Goal: Information Seeking & Learning: Find specific fact

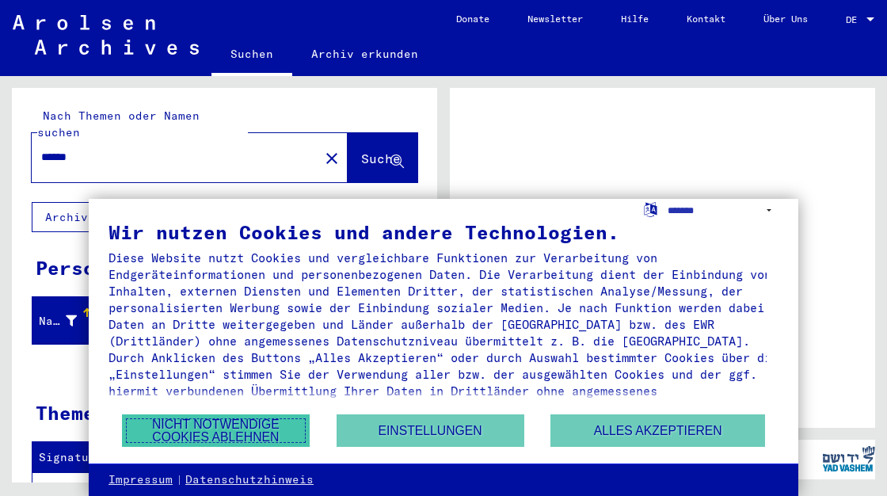
click at [289, 422] on button "Nicht notwendige Cookies ablehnen" at bounding box center [216, 430] width 188 height 32
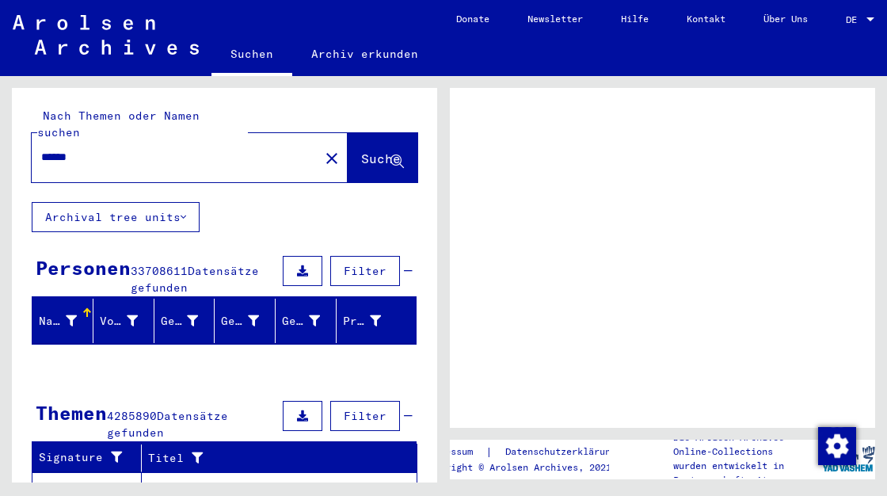
click at [872, 18] on div at bounding box center [871, 19] width 14 height 11
click at [875, 17] on div at bounding box center [871, 19] width 8 height 4
click at [856, 19] on span "DE" at bounding box center [854, 19] width 17 height 11
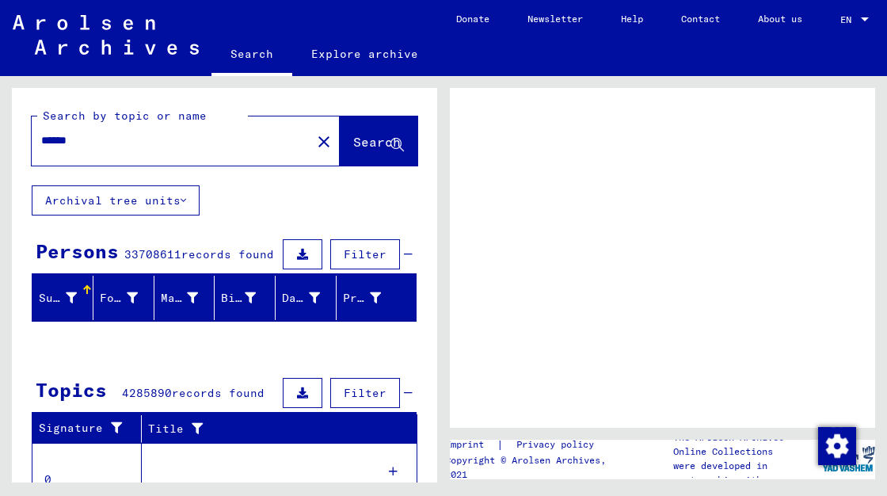
click at [391, 151] on icon at bounding box center [397, 145] width 13 height 13
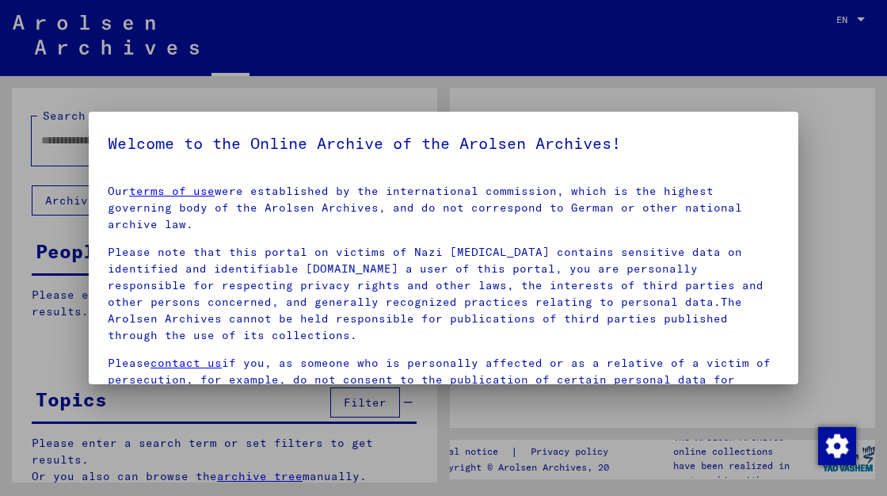
type input "******"
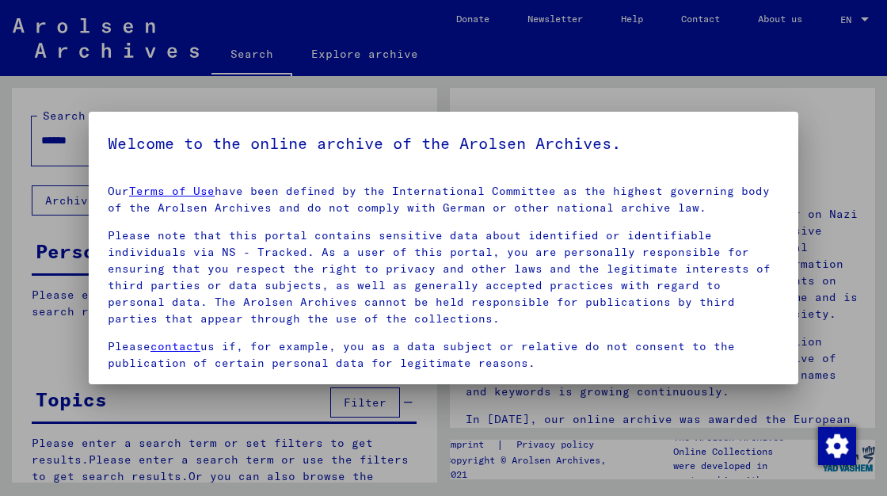
scroll to position [128, 0]
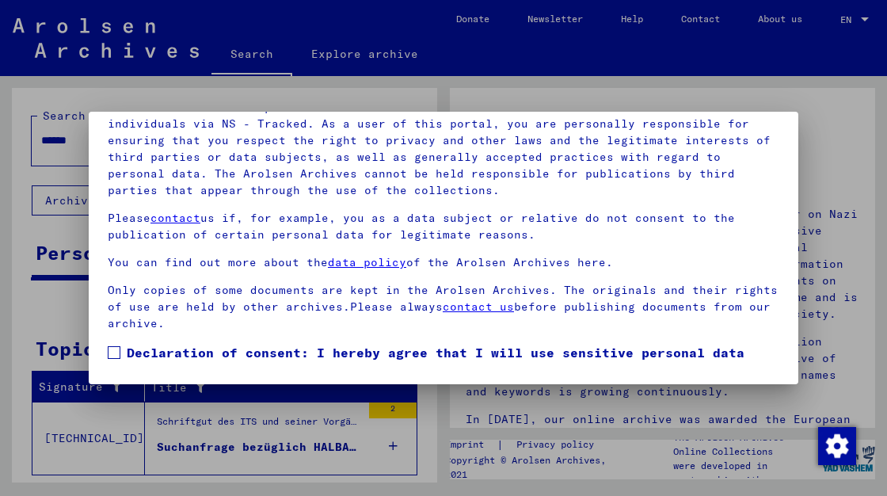
click at [111, 349] on span at bounding box center [114, 352] width 13 height 13
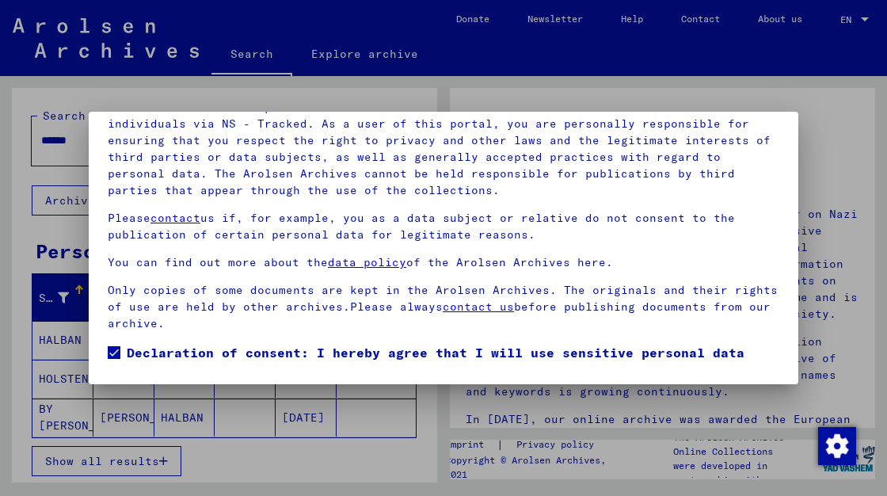
click at [111, 349] on span at bounding box center [114, 352] width 13 height 13
click at [120, 354] on label "Declaration of consent: I hereby agree that I will use sensitive personal data …" at bounding box center [444, 381] width 672 height 76
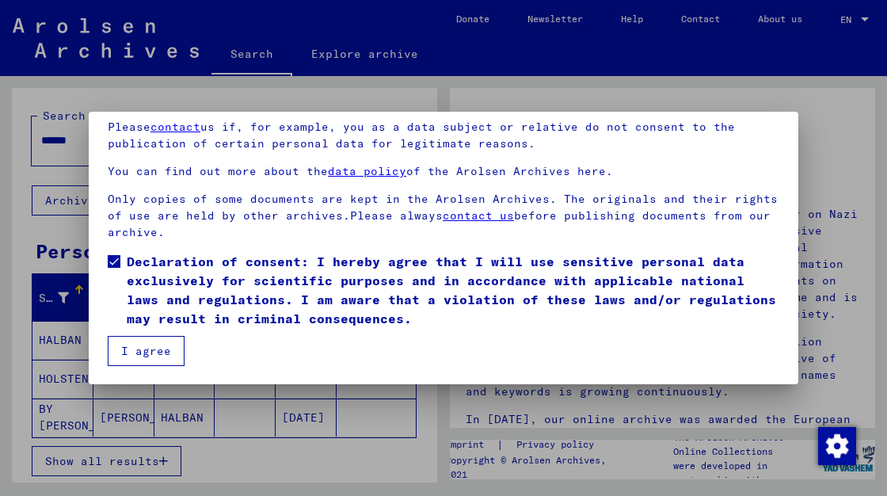
click at [163, 352] on button "I agree" at bounding box center [146, 351] width 77 height 30
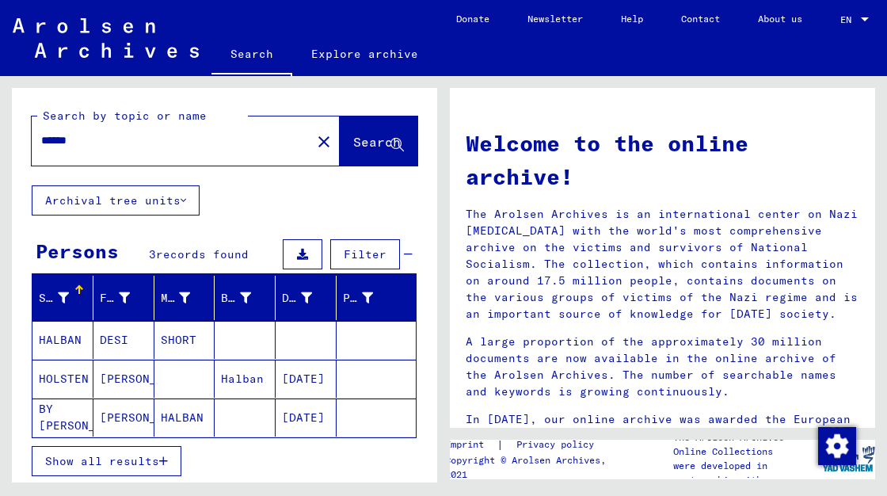
click at [60, 344] on mat-cell "HALBAN" at bounding box center [62, 340] width 61 height 38
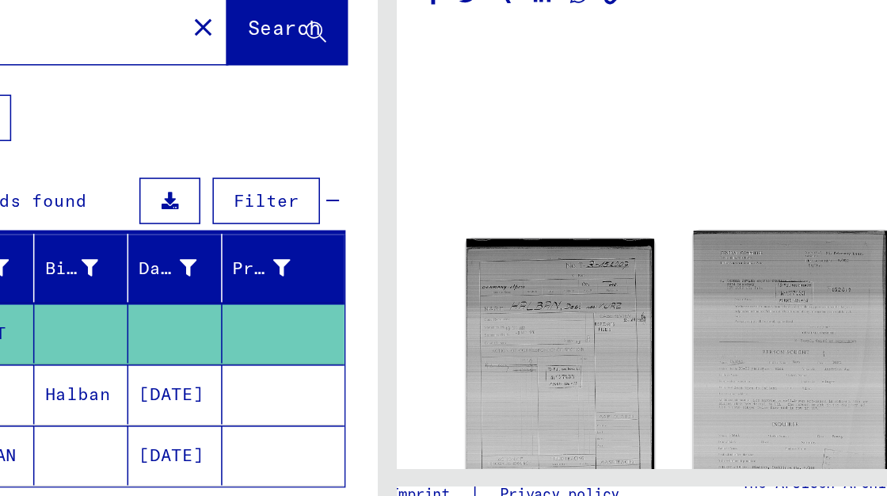
click at [658, 363] on img at bounding box center [707, 361] width 128 height 174
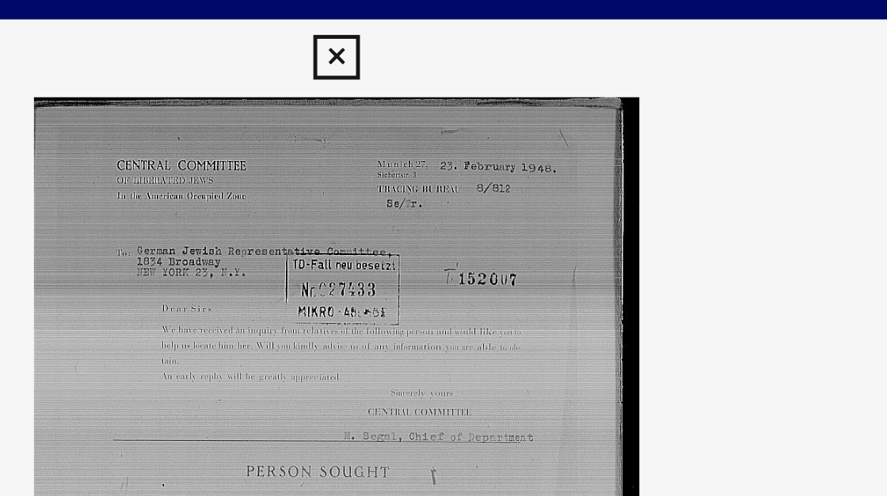
click at [444, 24] on icon at bounding box center [443, 23] width 18 height 19
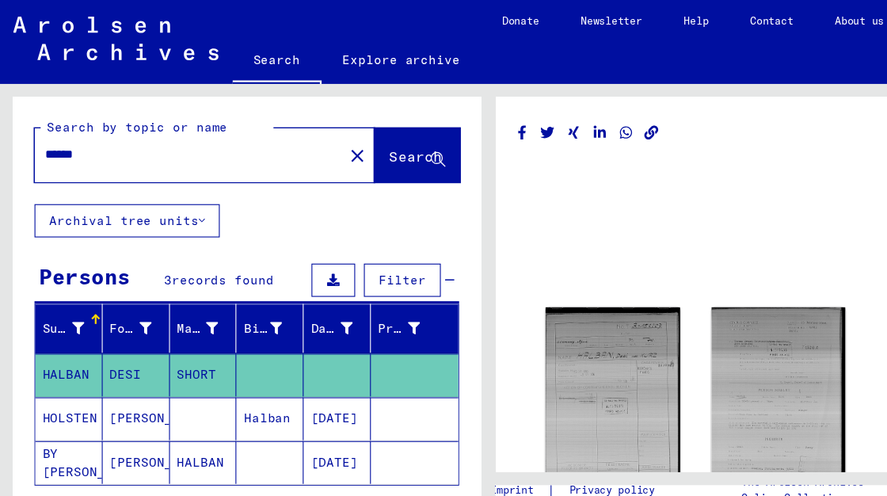
click at [67, 380] on mat-cell "HOLSTEN" at bounding box center [62, 380] width 61 height 39
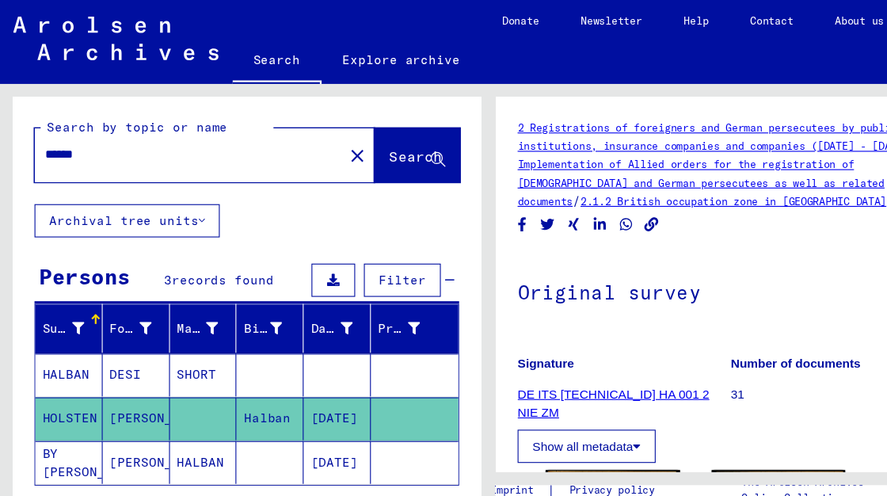
click at [303, 377] on mat-cell "[DATE]" at bounding box center [306, 380] width 61 height 39
click at [567, 128] on link "2 Registrations of foreigners and German persecutees by public institutions, in…" at bounding box center [650, 124] width 361 height 29
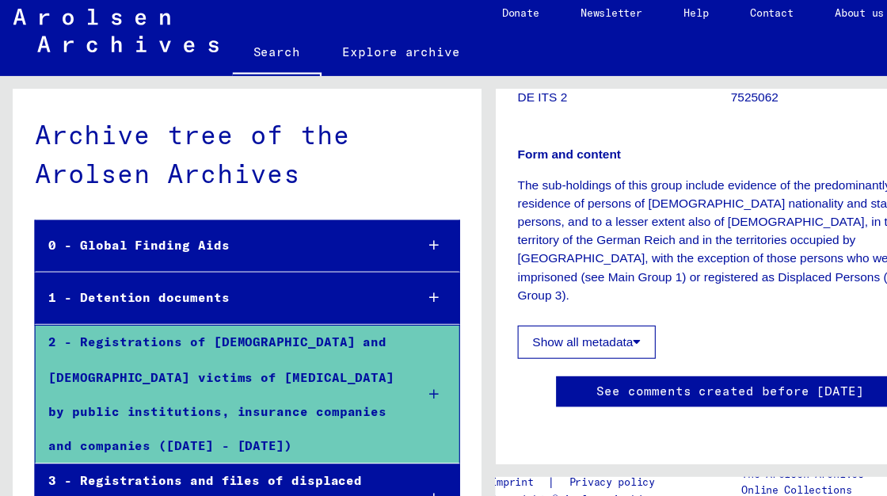
scroll to position [914, 0]
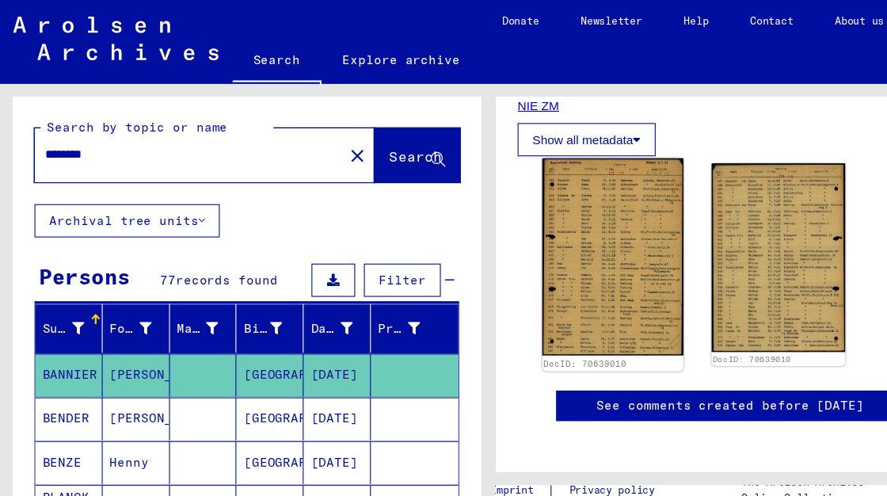
scroll to position [278, 0]
click at [567, 209] on img at bounding box center [556, 232] width 128 height 178
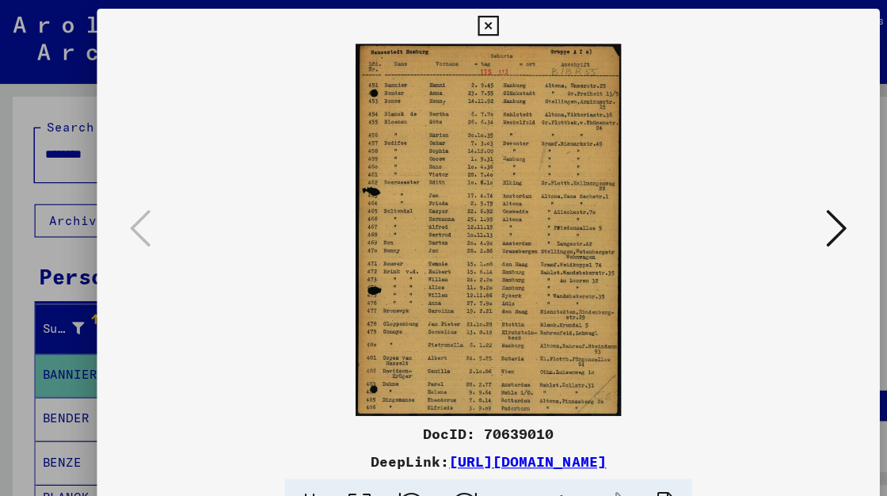
click at [753, 202] on icon at bounding box center [759, 207] width 19 height 38
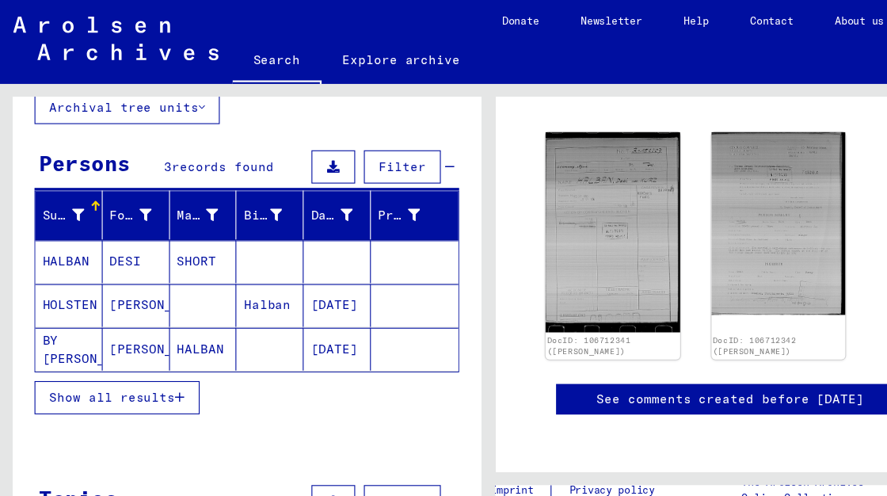
scroll to position [110, 0]
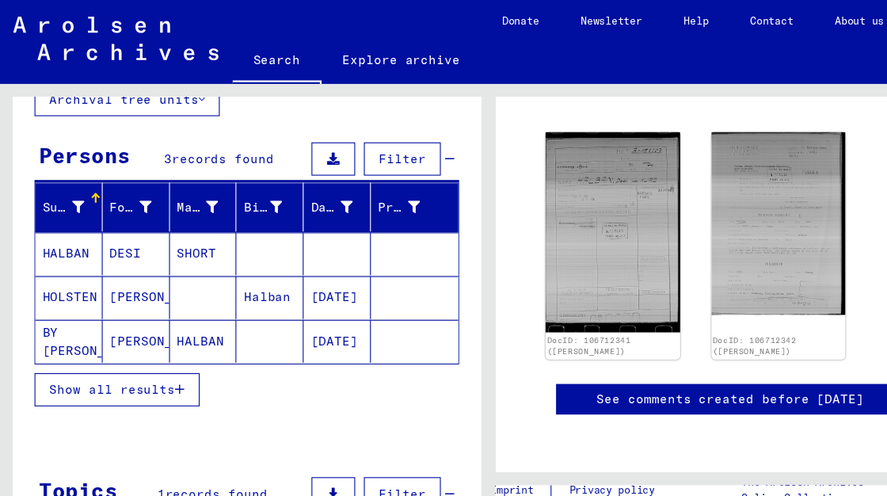
click at [170, 307] on mat-cell "HALBAN" at bounding box center [185, 309] width 61 height 39
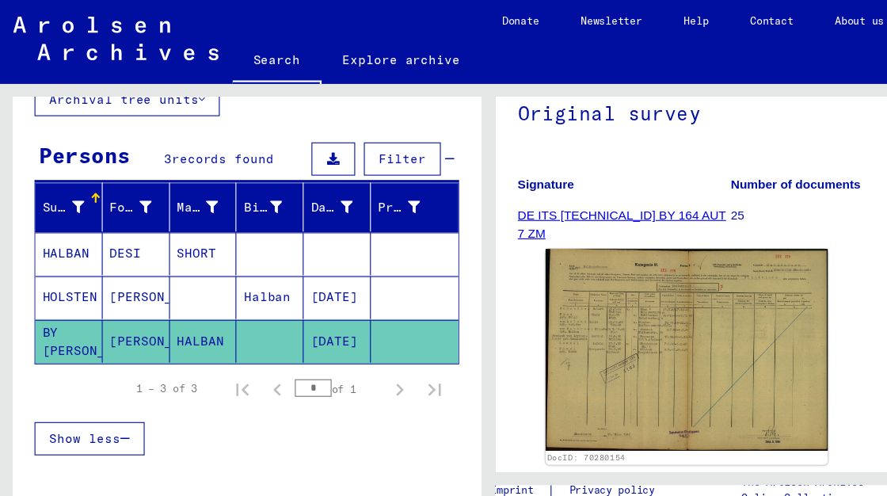
scroll to position [166, 0]
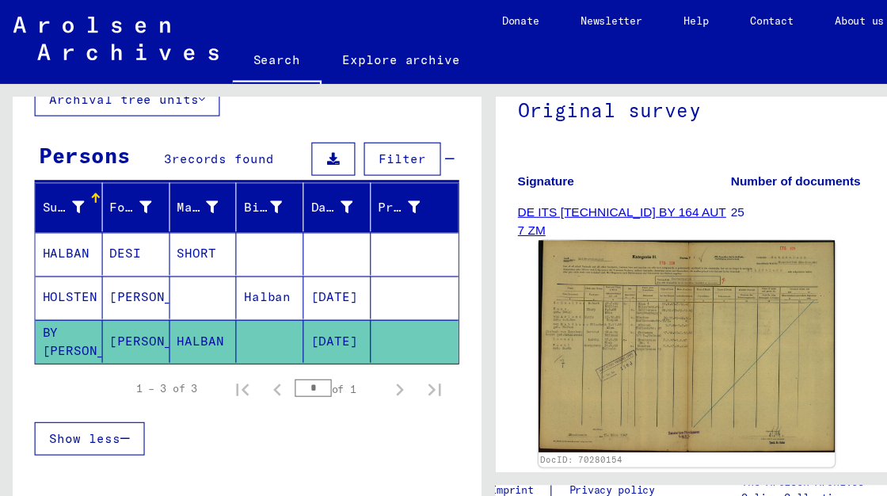
click at [540, 283] on img at bounding box center [623, 314] width 269 height 192
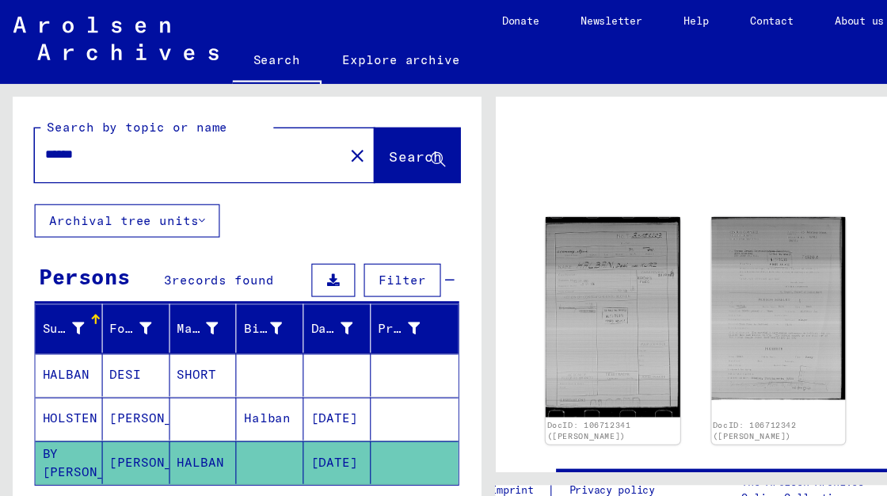
scroll to position [2, 0]
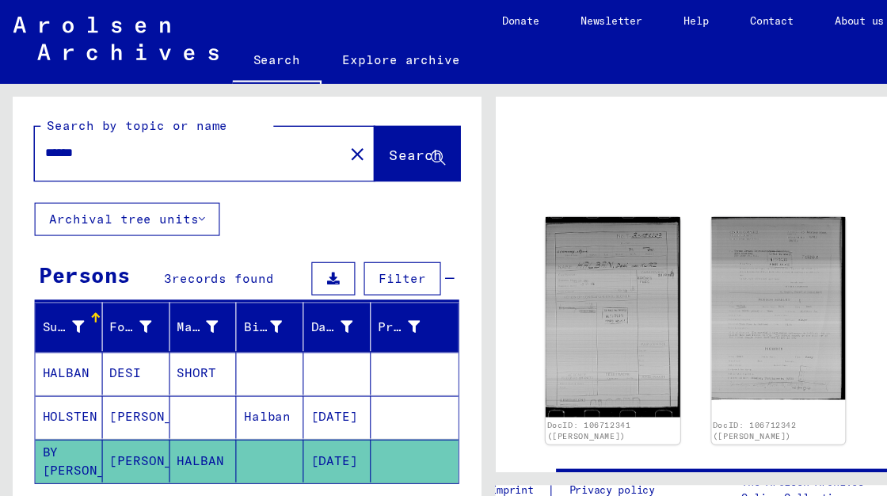
click at [43, 141] on input "******" at bounding box center [171, 139] width 261 height 17
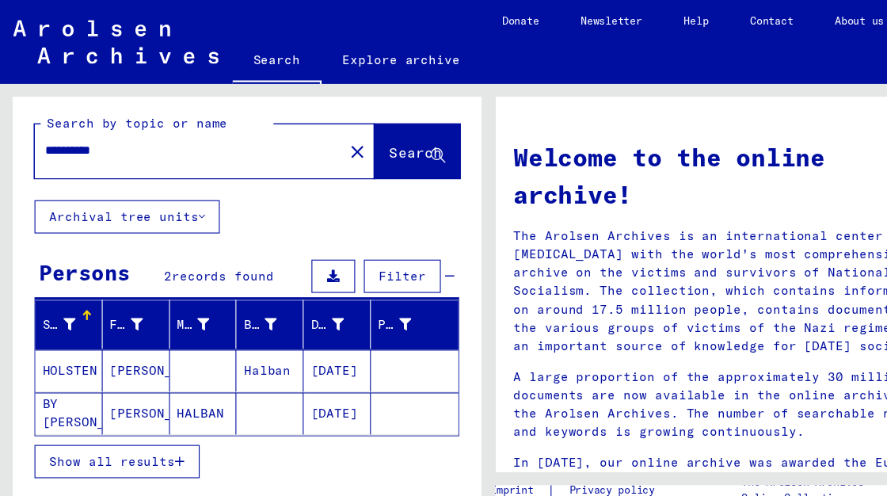
scroll to position [7, 0]
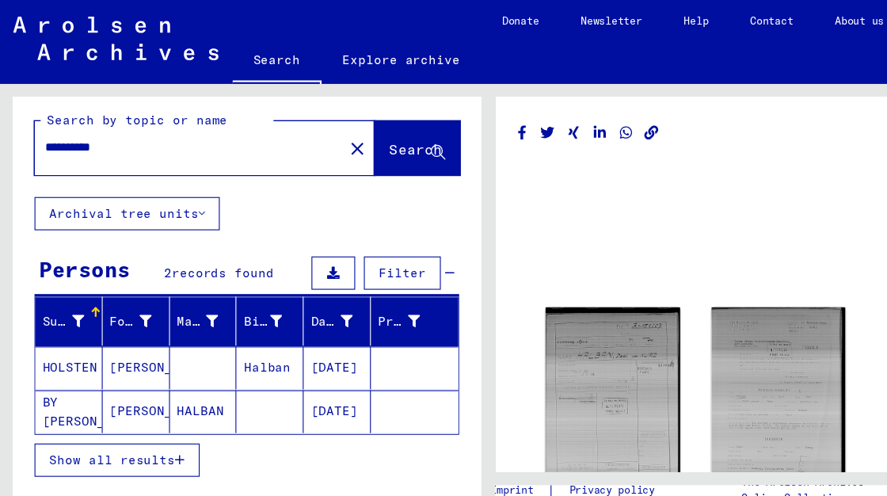
type input "******"
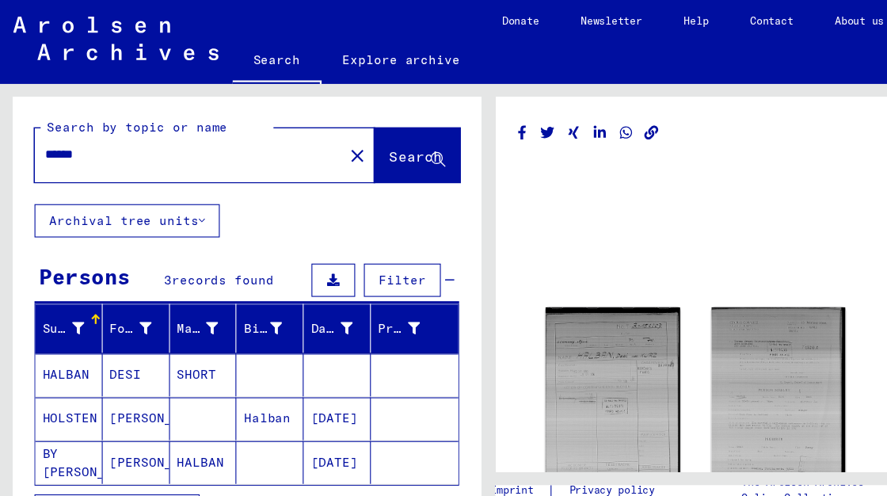
drag, startPoint x: 64, startPoint y: 126, endPoint x: 0, endPoint y: 144, distance: 66.7
click at [0, 144] on div "Search by topic or name ****** close Search Archival tree units Persons 3 recor…" at bounding box center [222, 279] width 444 height 406
type input "******"
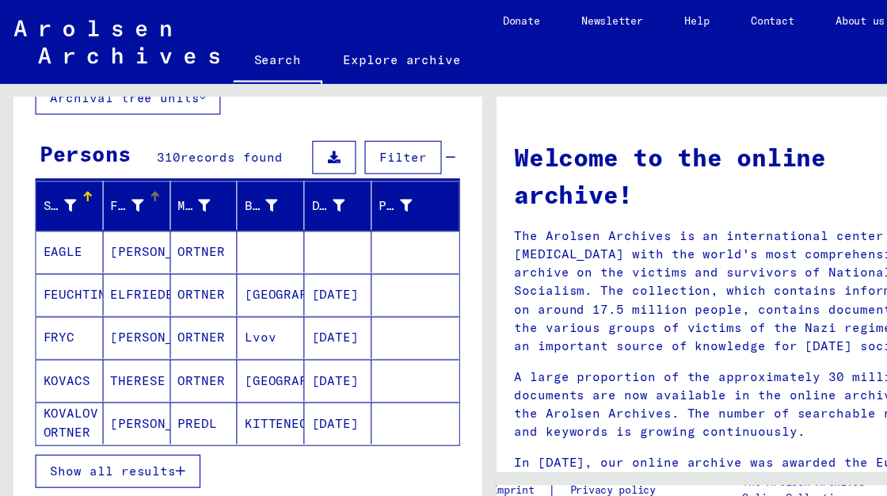
scroll to position [152, 0]
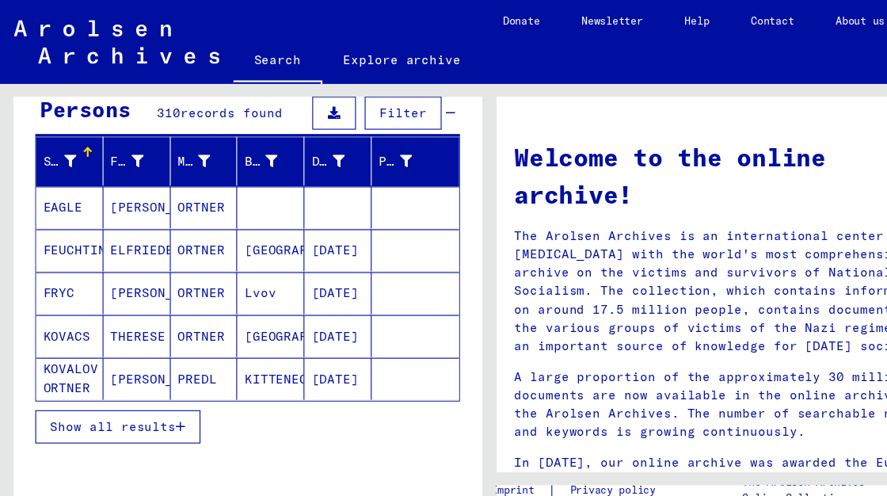
click at [132, 385] on span "Show all results" at bounding box center [102, 387] width 114 height 14
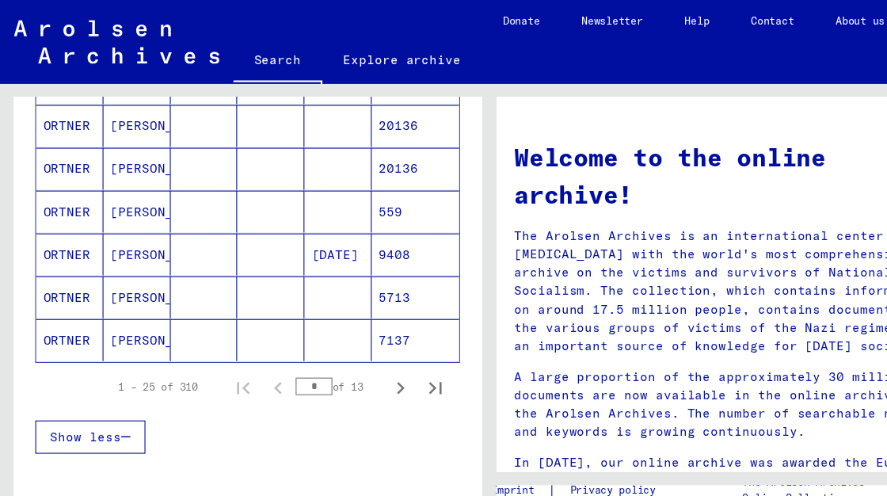
scroll to position [1024, 0]
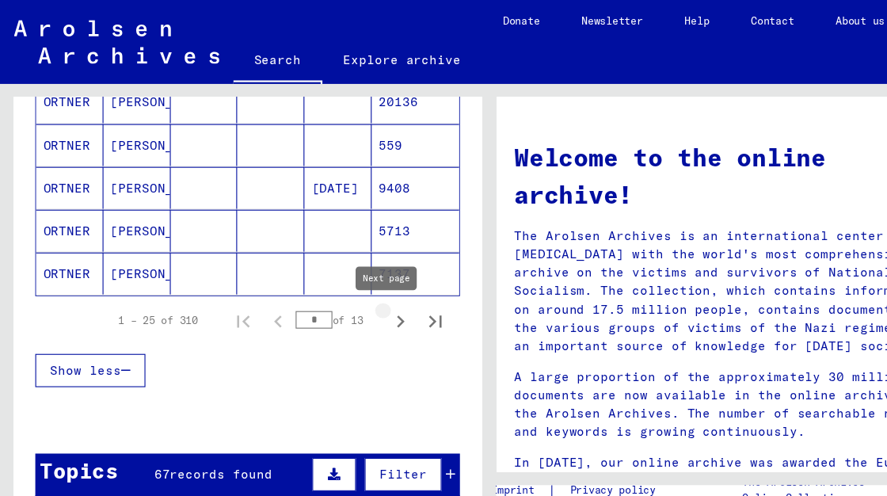
click at [360, 296] on icon "Next page" at bounding box center [363, 291] width 7 height 11
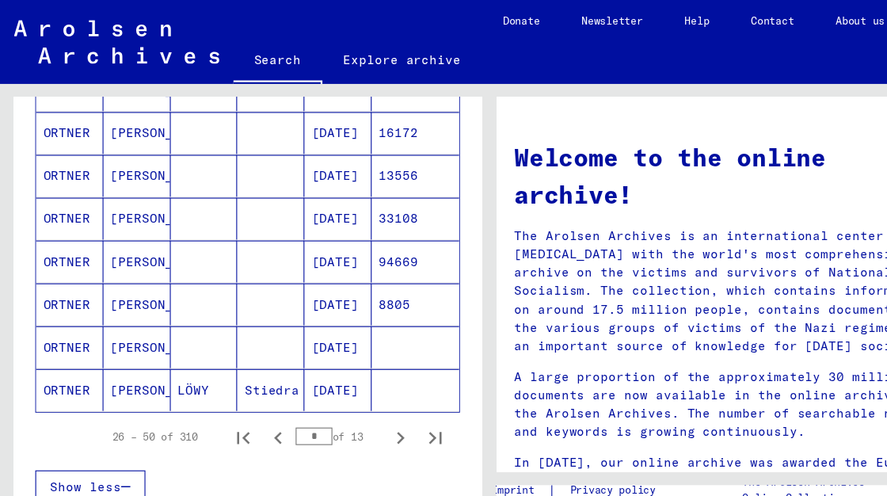
scroll to position [919, 0]
click at [352, 399] on icon "Next page" at bounding box center [363, 396] width 22 height 22
type input "*"
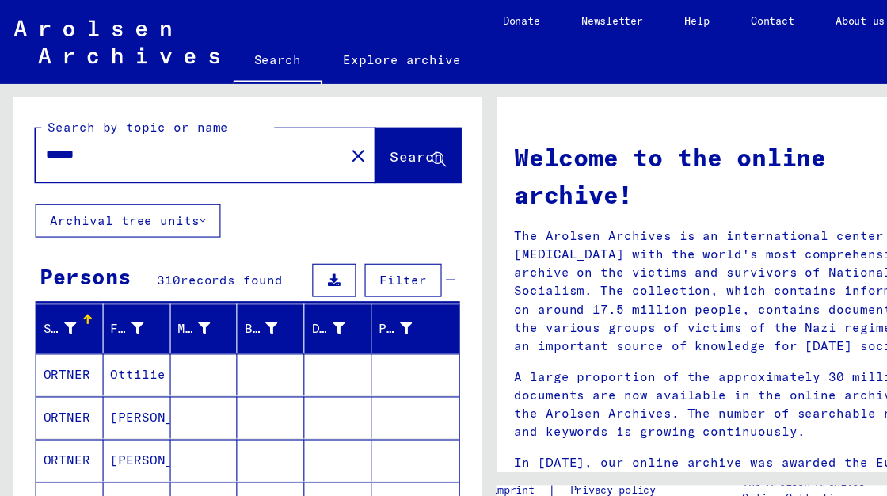
scroll to position [1, 0]
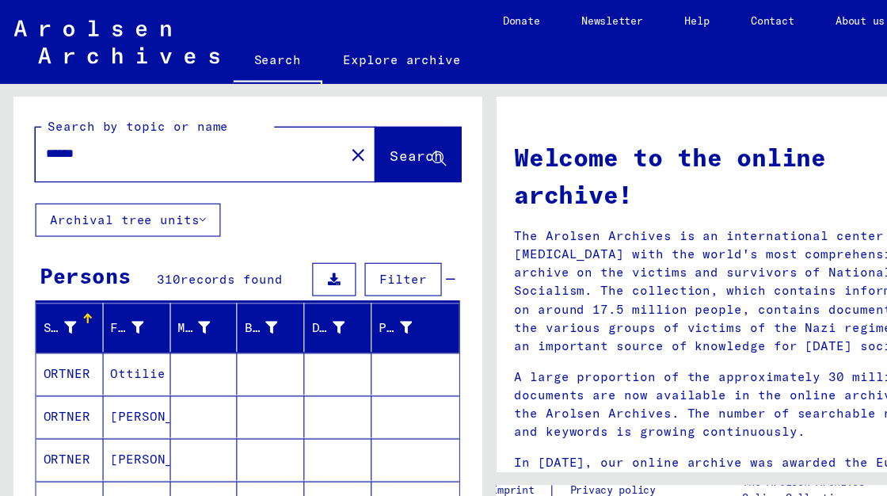
click at [208, 146] on input "******" at bounding box center [166, 140] width 251 height 17
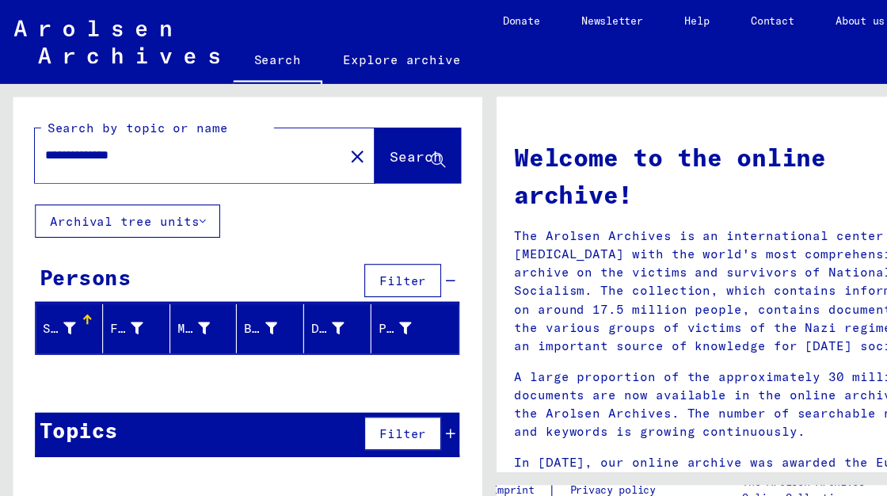
click at [353, 142] on span "Search" at bounding box center [377, 142] width 48 height 16
click at [163, 143] on input "**********" at bounding box center [166, 140] width 251 height 17
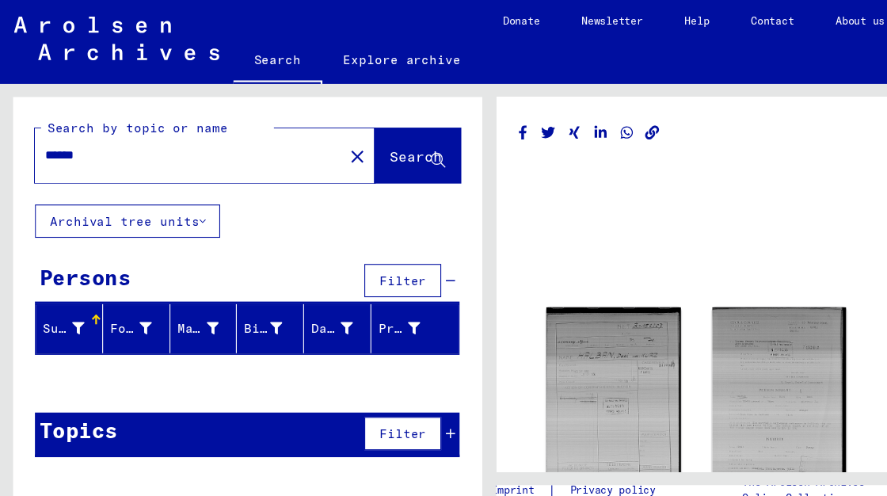
type input "******"
